Goal: Navigation & Orientation: Find specific page/section

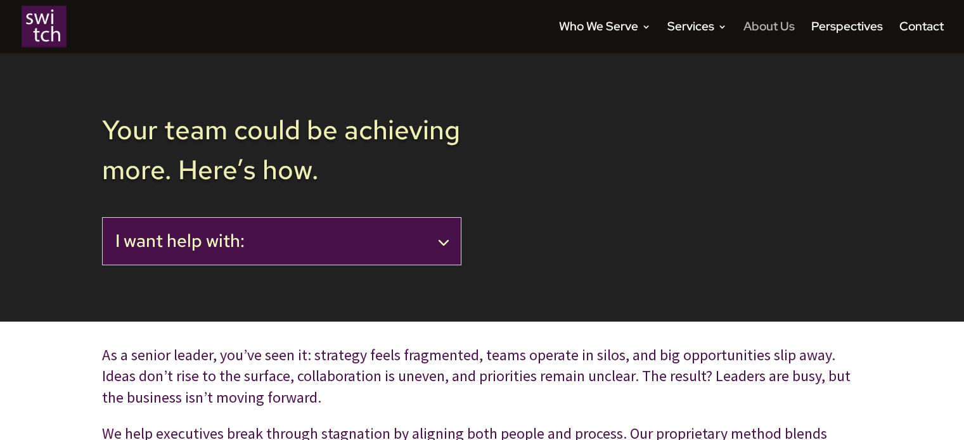
click at [781, 26] on link "About Us" at bounding box center [768, 37] width 51 height 31
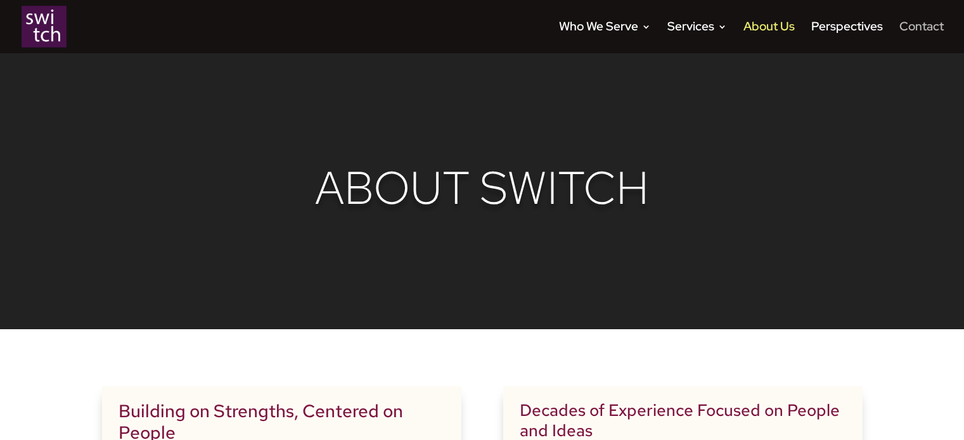
click at [913, 27] on link "Contact" at bounding box center [921, 37] width 44 height 31
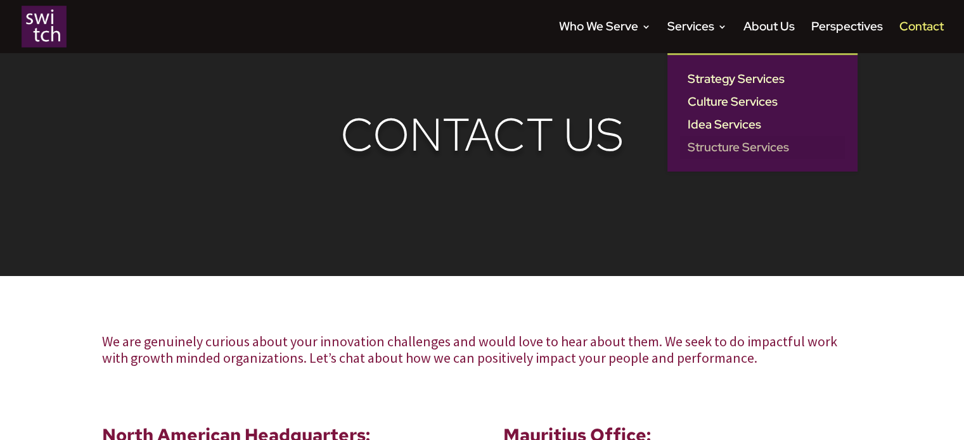
click at [734, 149] on link "Structure Services" at bounding box center [762, 147] width 165 height 23
